Goal: Task Accomplishment & Management: Manage account settings

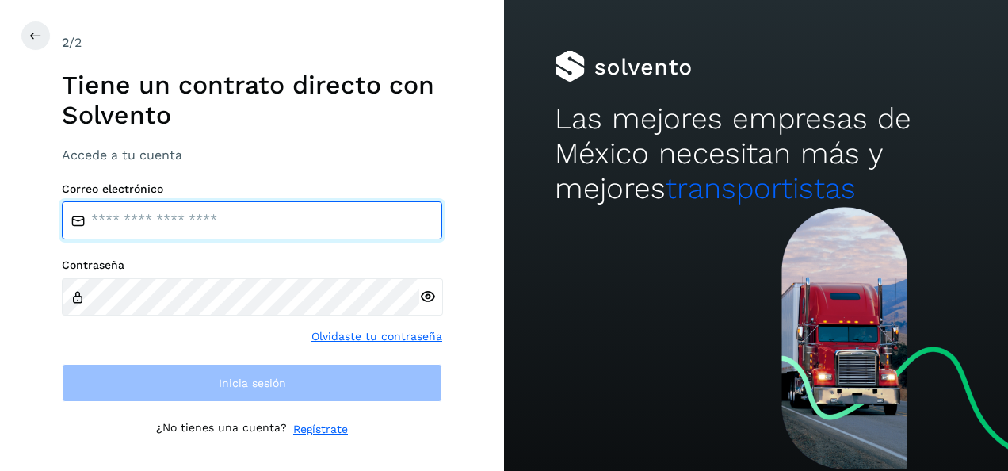
type input "**********"
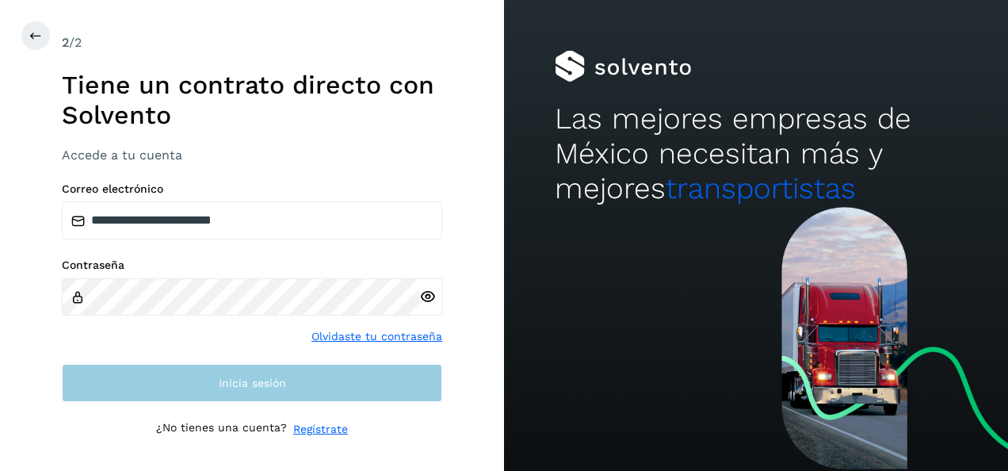
drag, startPoint x: 234, startPoint y: 353, endPoint x: 233, endPoint y: 374, distance: 21.4
click at [233, 353] on div "**********" at bounding box center [252, 292] width 380 height 220
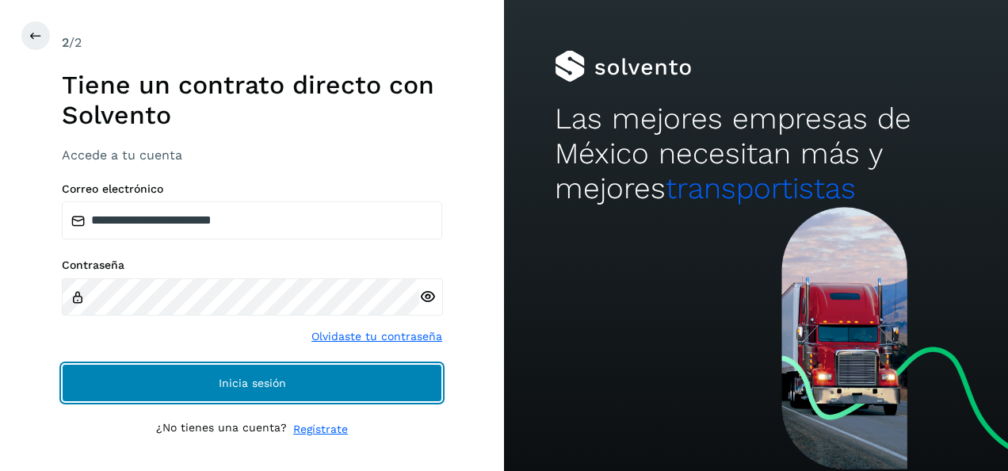
click at [236, 385] on span "Inicia sesión" at bounding box center [252, 382] width 67 height 11
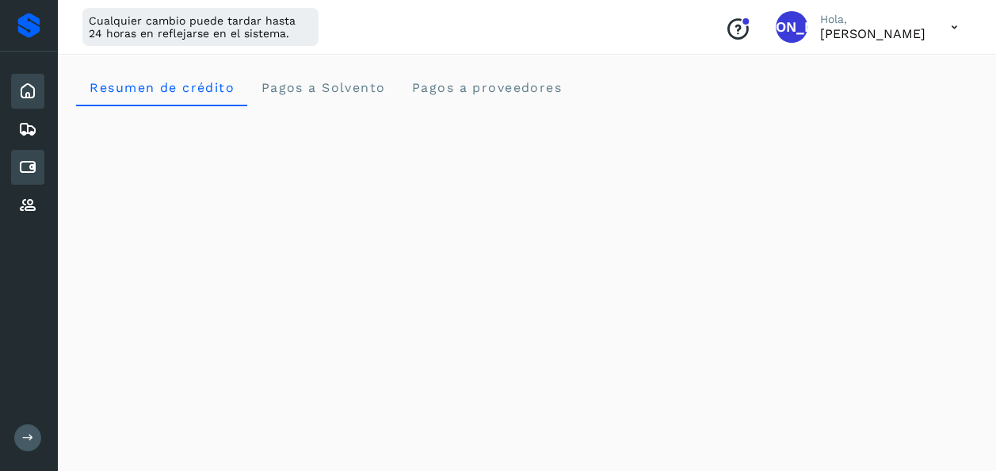
click at [29, 163] on icon at bounding box center [27, 167] width 19 height 19
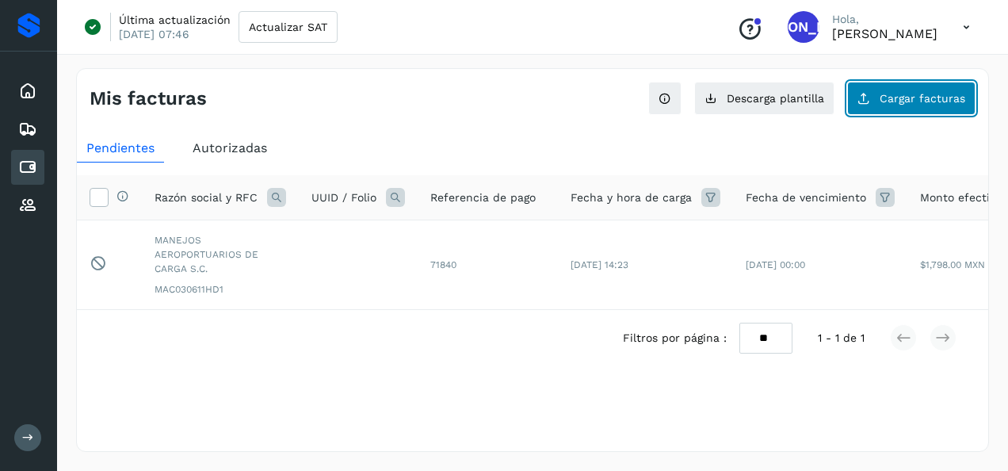
click at [883, 108] on button "Cargar facturas" at bounding box center [911, 98] width 128 height 33
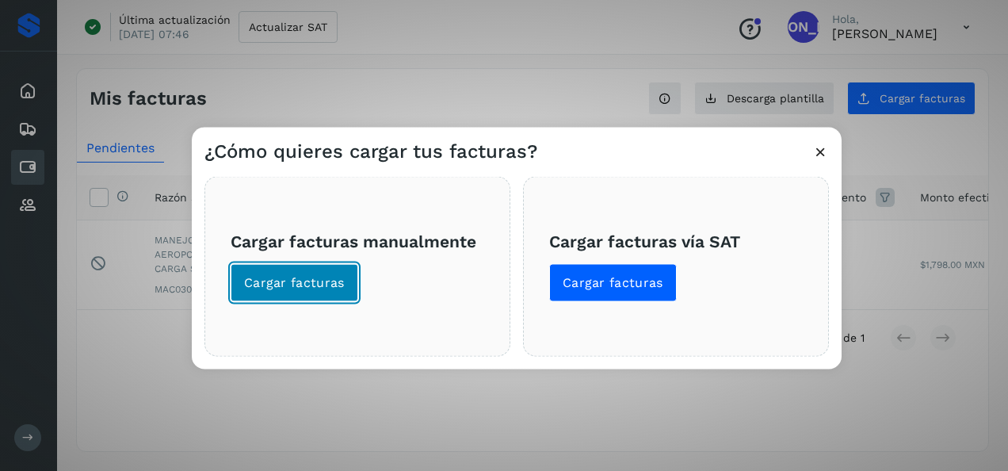
click at [324, 289] on span "Cargar facturas" at bounding box center [294, 282] width 101 height 17
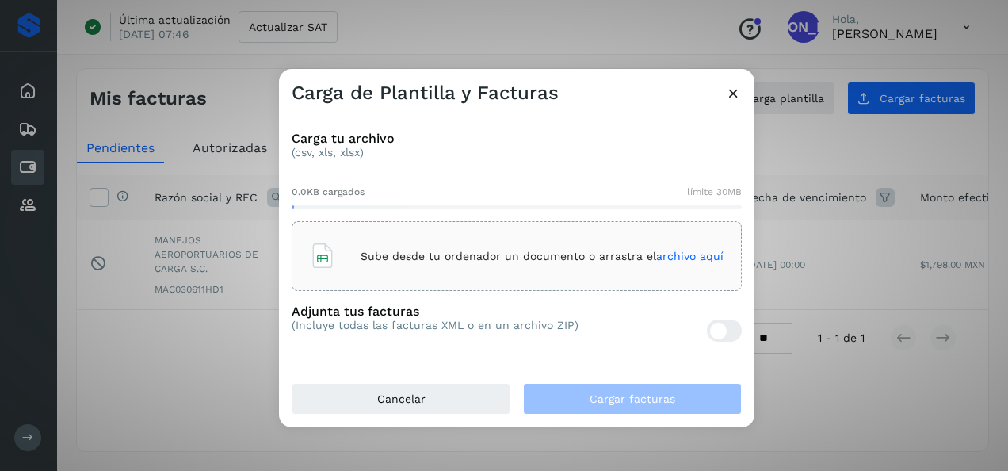
click at [739, 93] on icon at bounding box center [733, 93] width 17 height 17
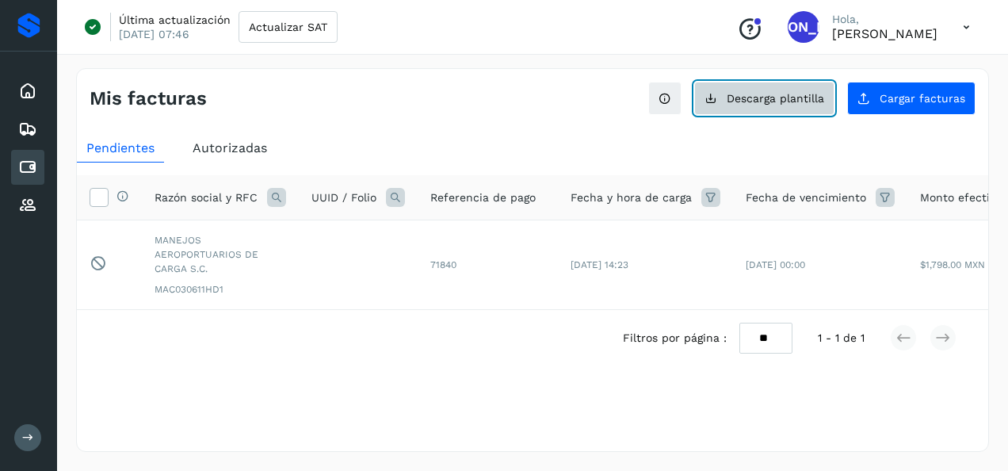
click at [804, 99] on span "Descarga plantilla" at bounding box center [775, 98] width 97 height 11
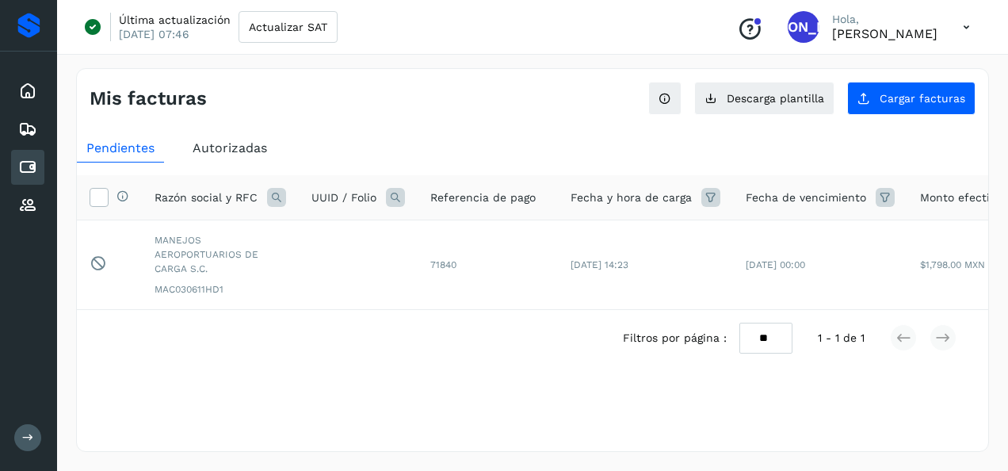
click at [486, 361] on div "Filtros por página : ** ** ** 1 - 1 de 1" at bounding box center [532, 337] width 911 height 55
click at [880, 115] on div "Mis facturas Ver instrucciones para cargar Facturas Descarga plantilla Cargar f…" at bounding box center [532, 260] width 913 height 384
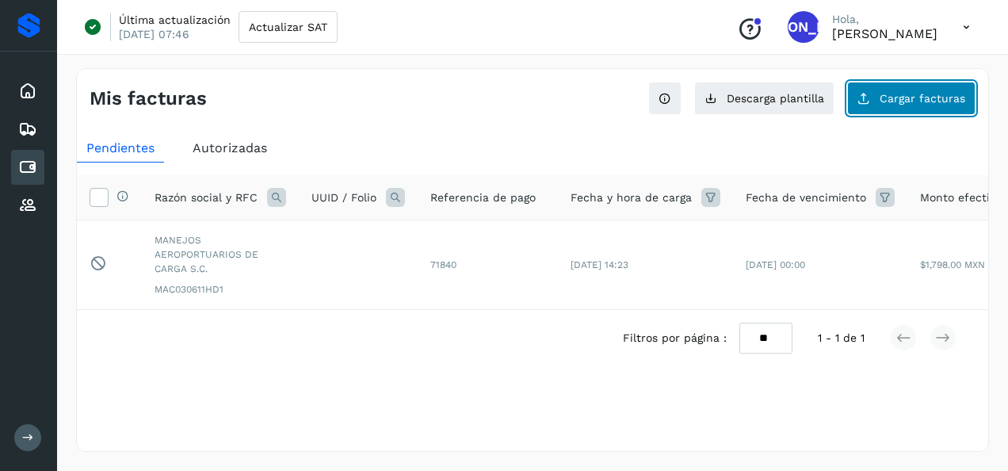
click at [884, 97] on span "Cargar facturas" at bounding box center [923, 98] width 86 height 11
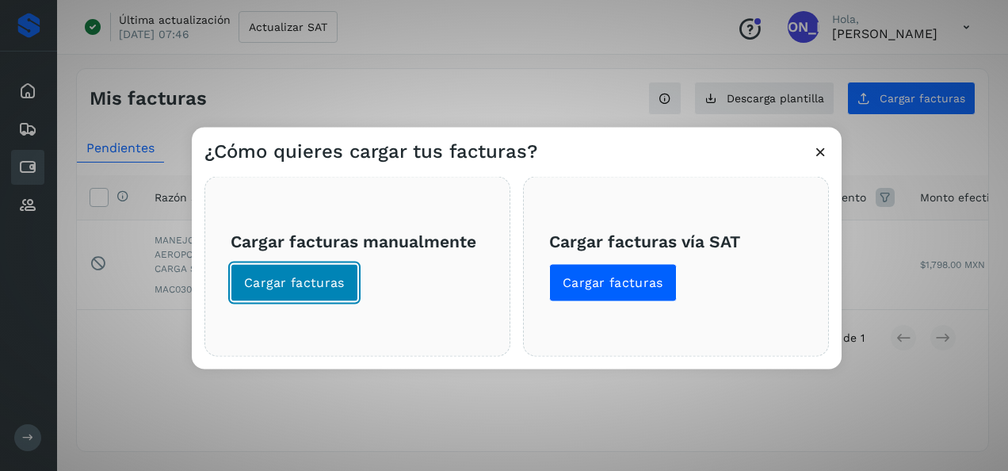
click at [333, 277] on span "Cargar facturas" at bounding box center [294, 282] width 101 height 17
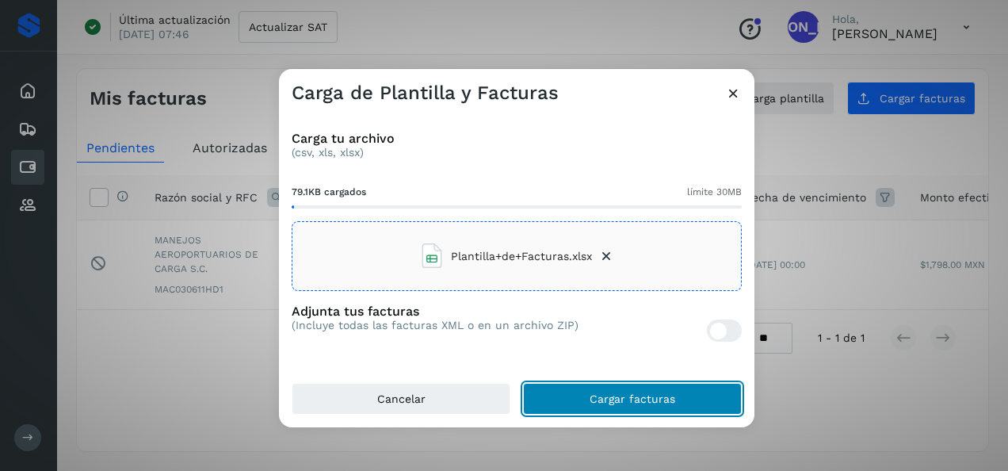
click at [585, 399] on button "Cargar facturas" at bounding box center [632, 399] width 219 height 32
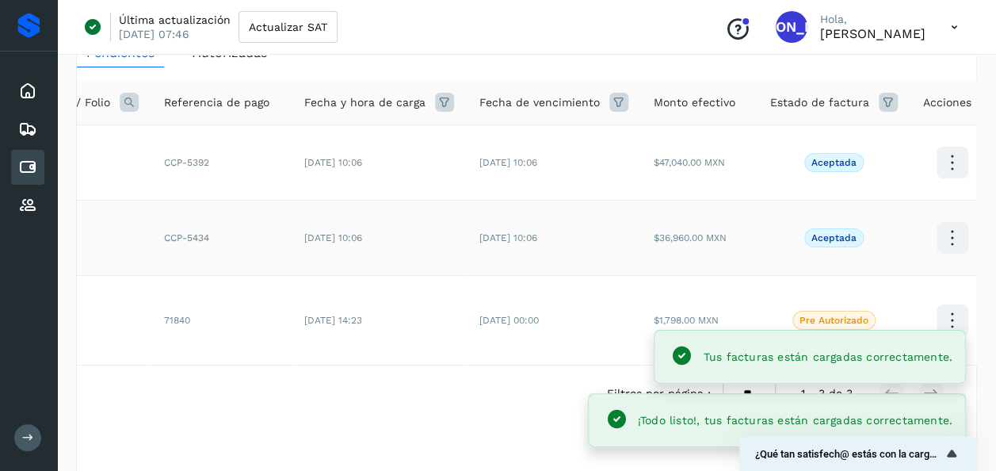
scroll to position [0, 273]
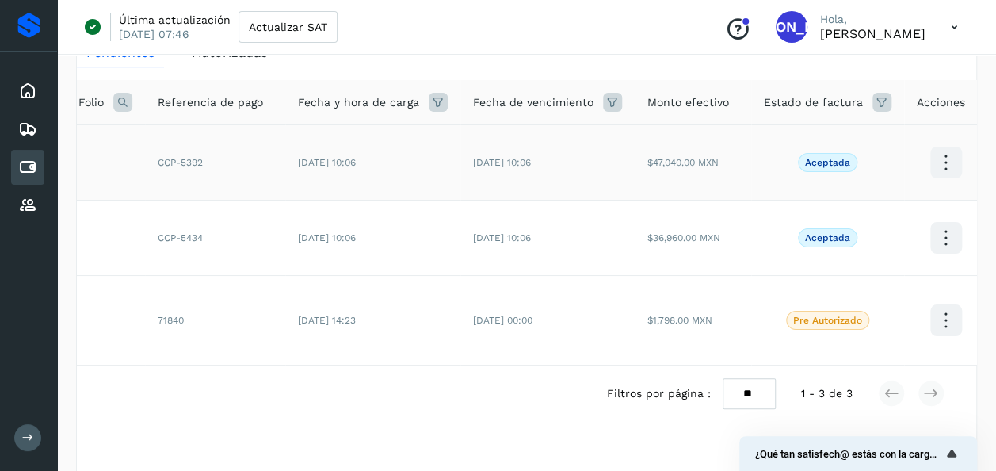
click at [933, 163] on icon at bounding box center [945, 162] width 37 height 37
click at [494, 55] on div at bounding box center [498, 235] width 996 height 471
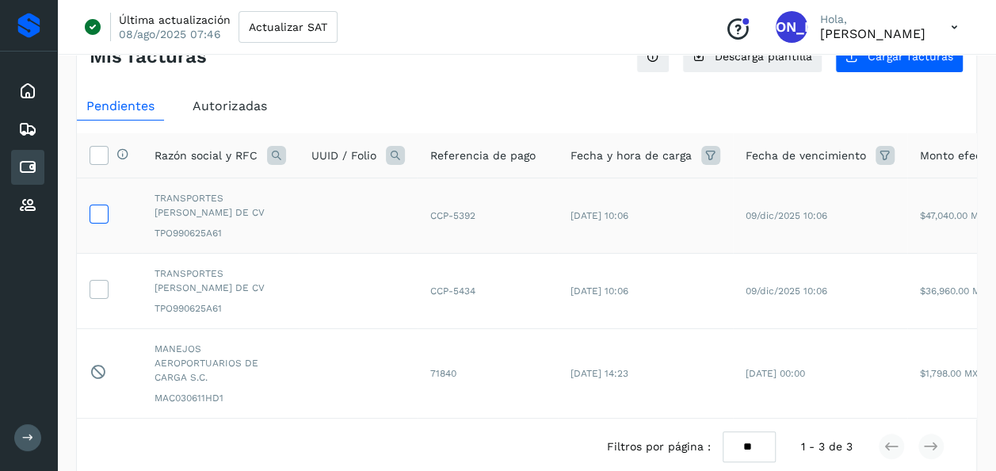
click at [103, 208] on icon at bounding box center [98, 212] width 17 height 17
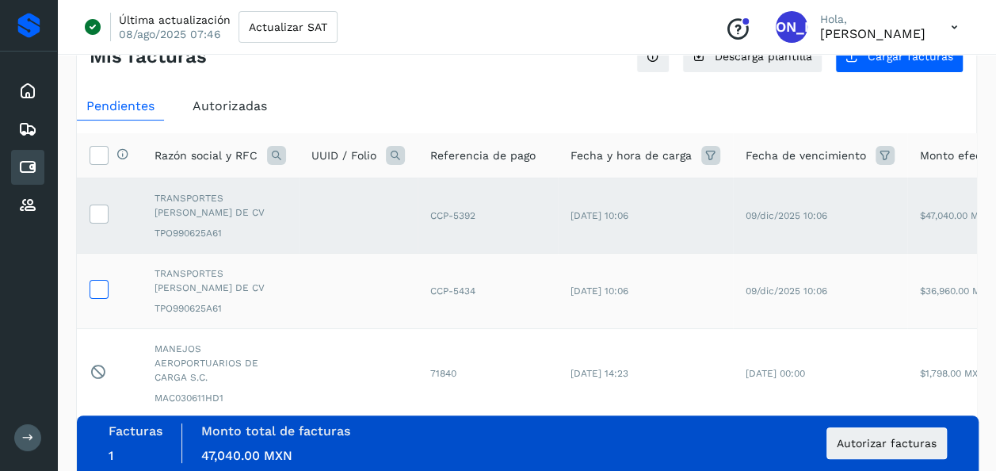
click at [95, 288] on icon at bounding box center [98, 288] width 17 height 17
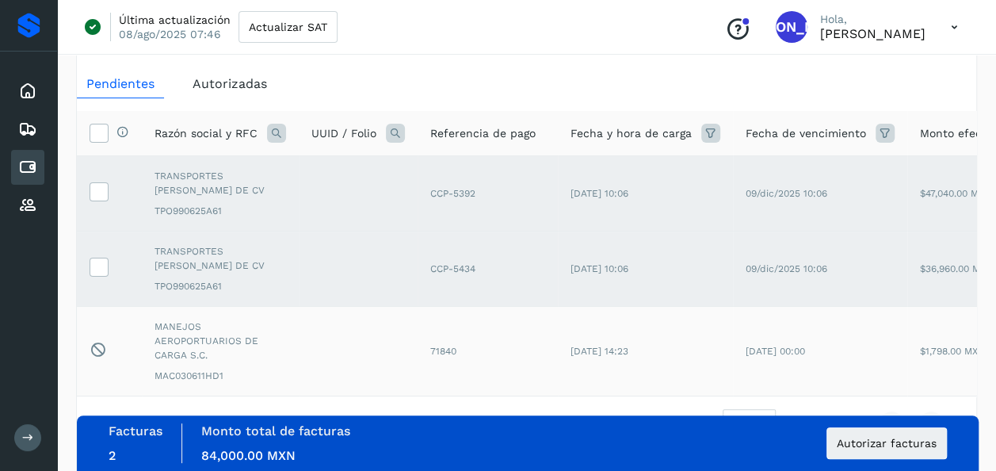
scroll to position [65, 0]
click at [861, 452] on button "Autorizar facturas" at bounding box center [887, 443] width 120 height 32
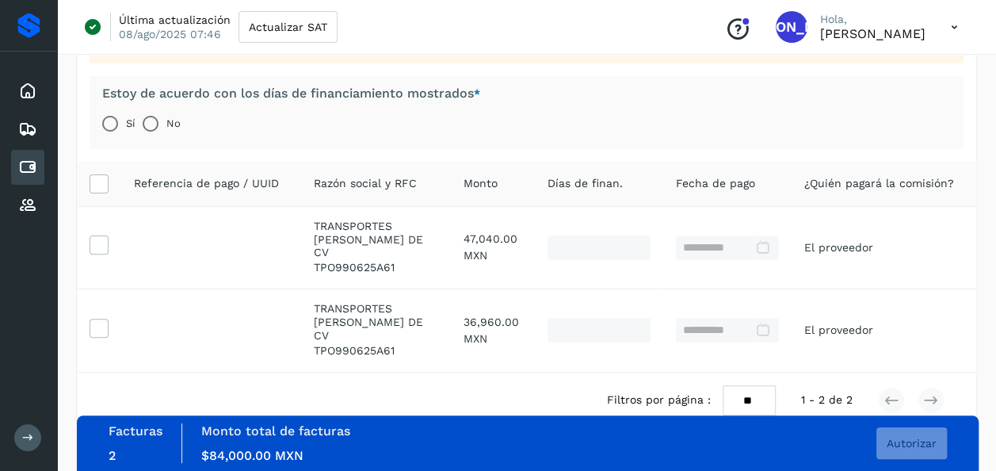
scroll to position [183, 0]
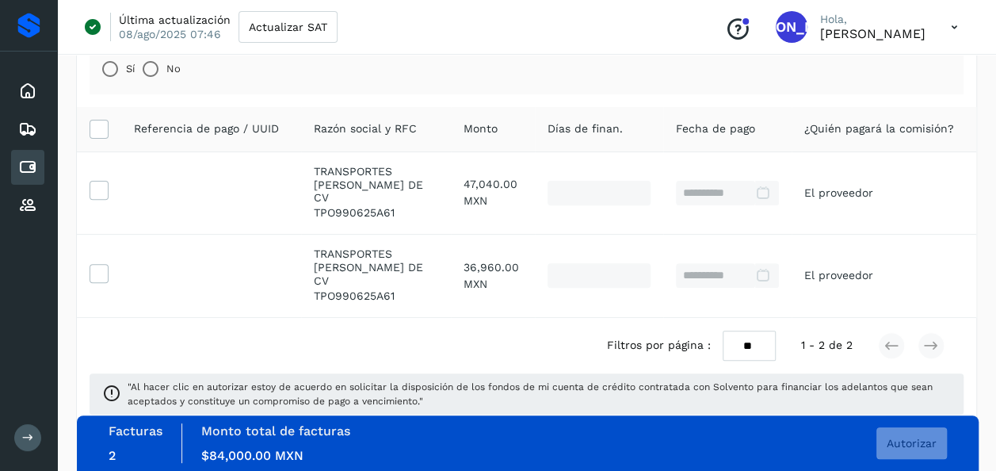
click at [411, 333] on div "Filtros por página : ** ** ** 1 - 2 de 2" at bounding box center [526, 345] width 899 height 55
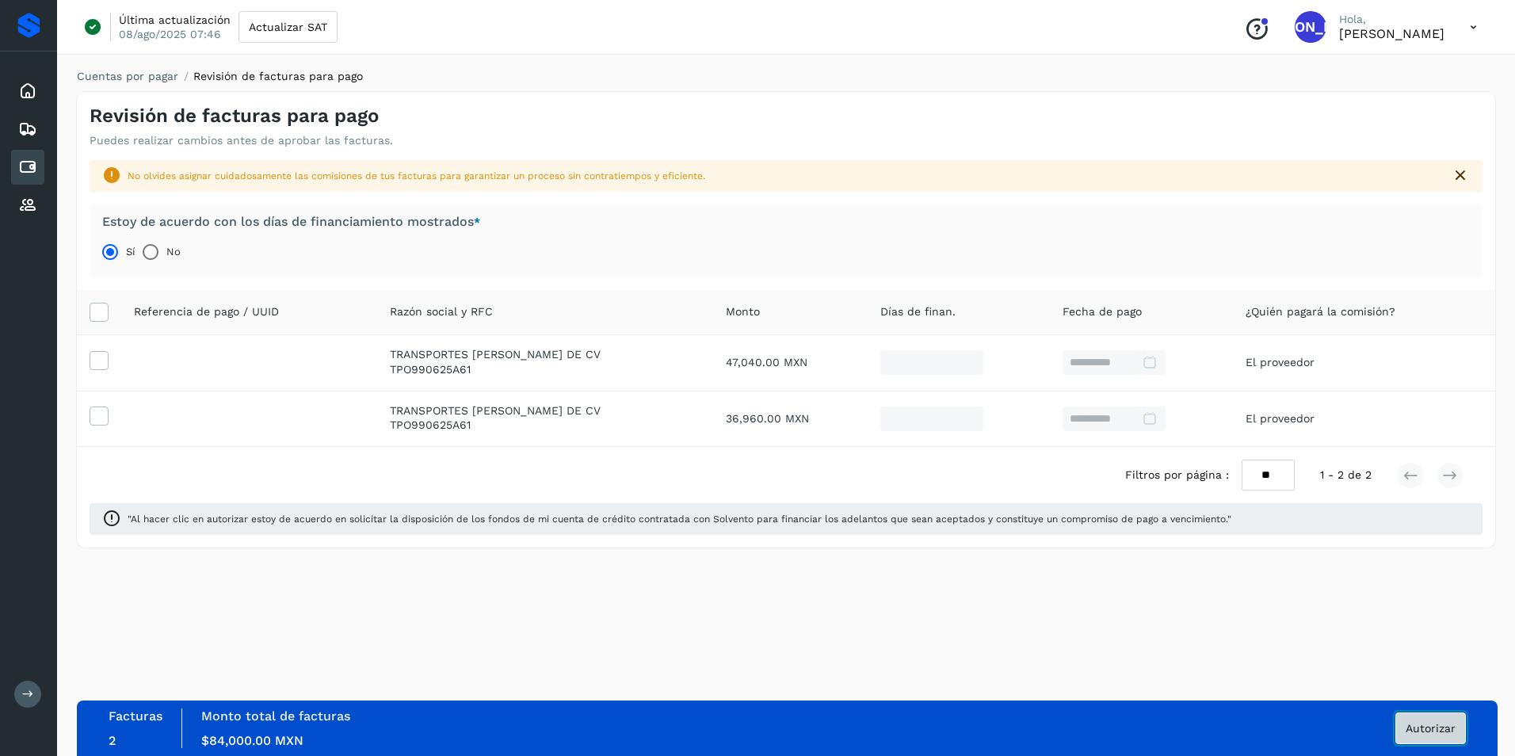
click at [1007, 470] on span "Autorizar" at bounding box center [1431, 728] width 50 height 11
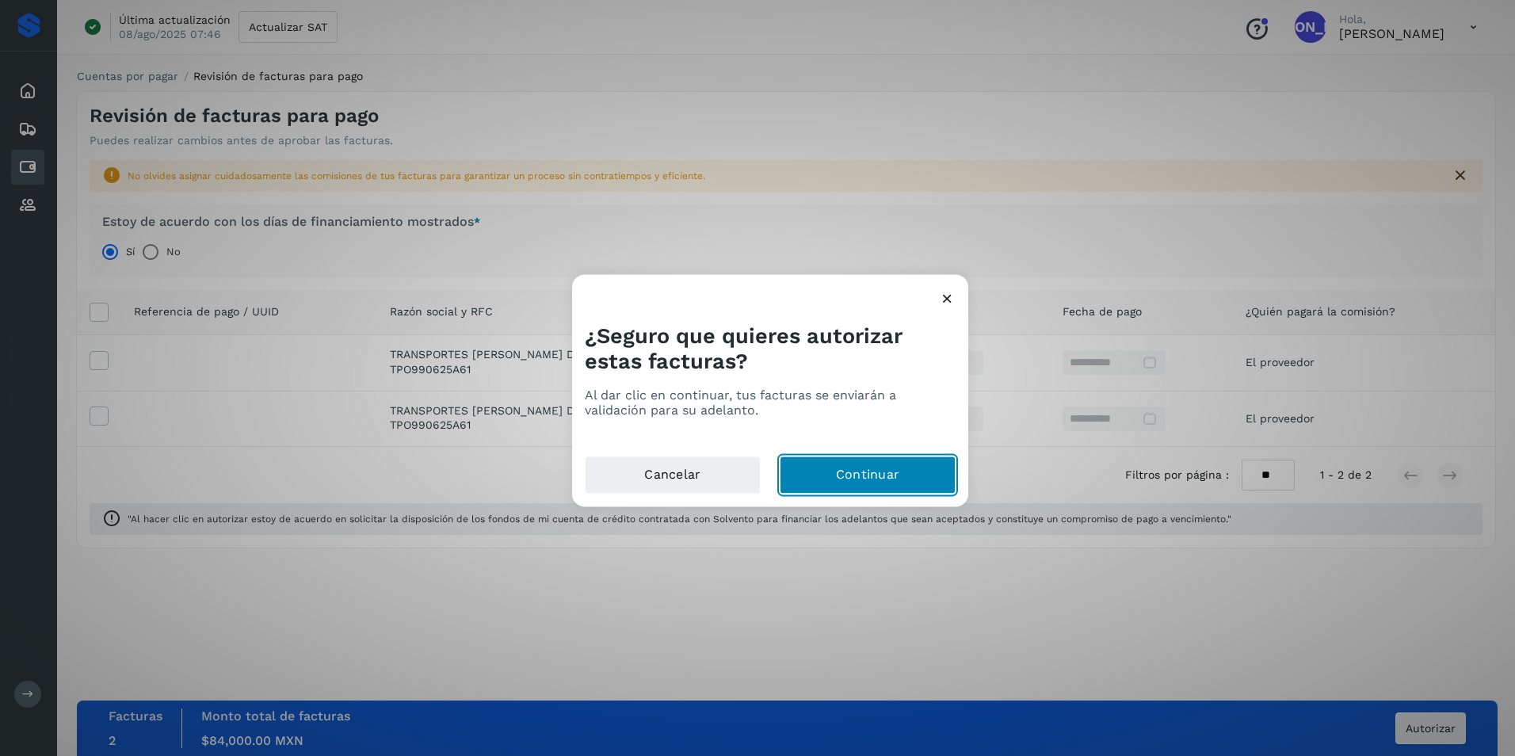
click at [821, 470] on button "Continuar" at bounding box center [868, 475] width 176 height 38
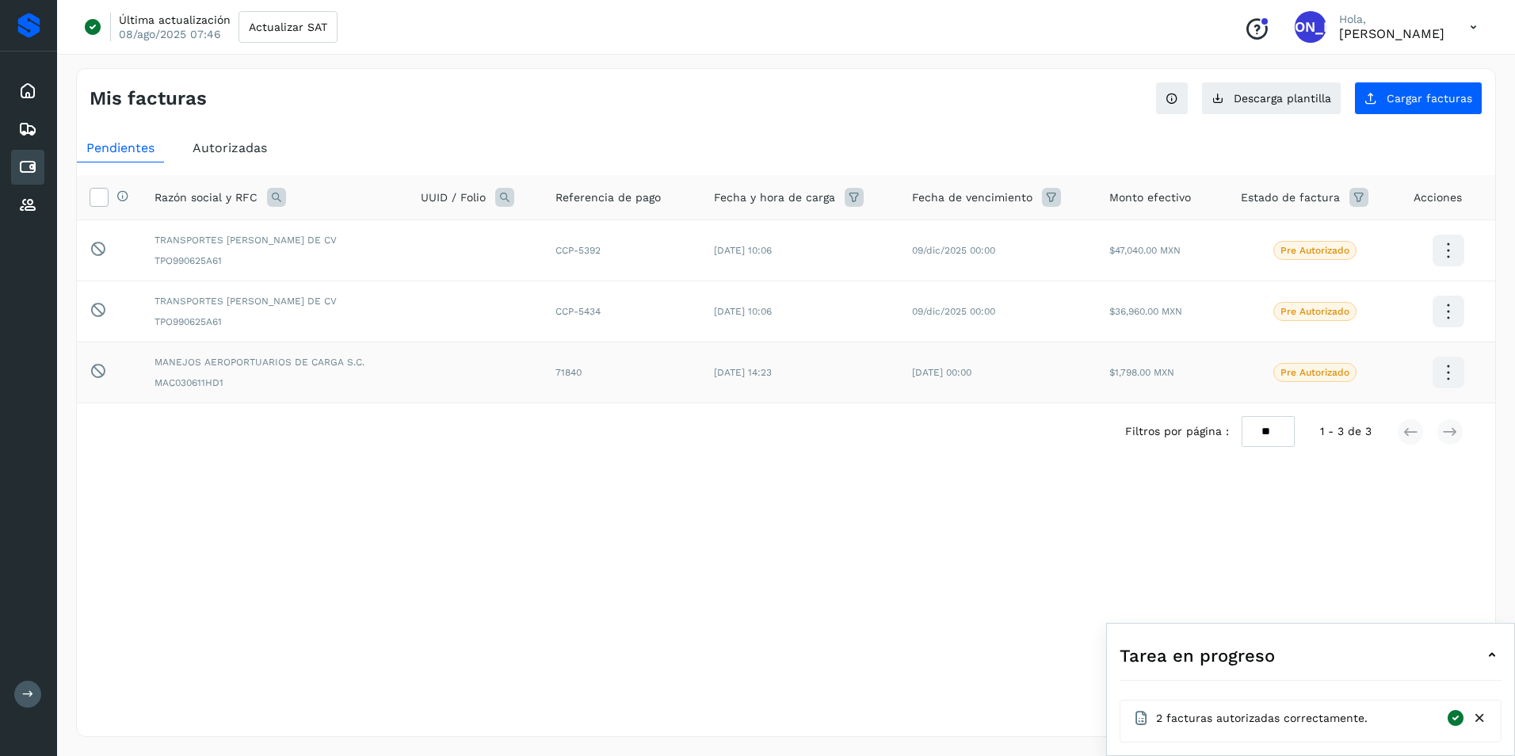
click at [1007, 381] on icon at bounding box center [1448, 372] width 37 height 37
click at [1007, 375] on div at bounding box center [757, 378] width 1515 height 756
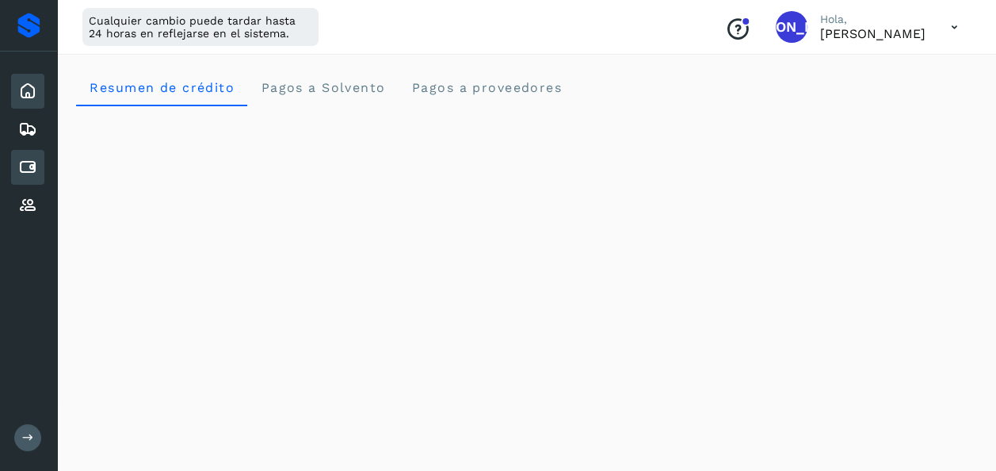
click at [21, 171] on icon at bounding box center [27, 167] width 19 height 19
